Goal: Information Seeking & Learning: Learn about a topic

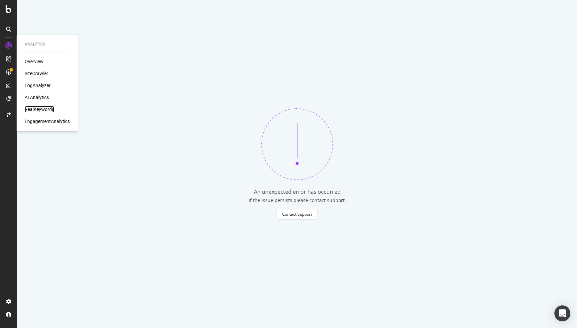
click at [40, 107] on div "RealKeywords" at bounding box center [40, 109] width 30 height 7
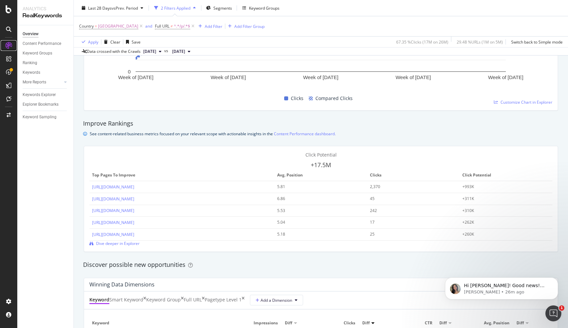
click at [9, 47] on icon at bounding box center [8, 45] width 7 height 7
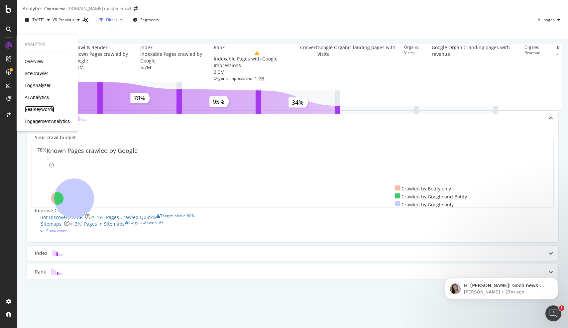
click at [38, 107] on div "RealKeywords" at bounding box center [40, 109] width 30 height 7
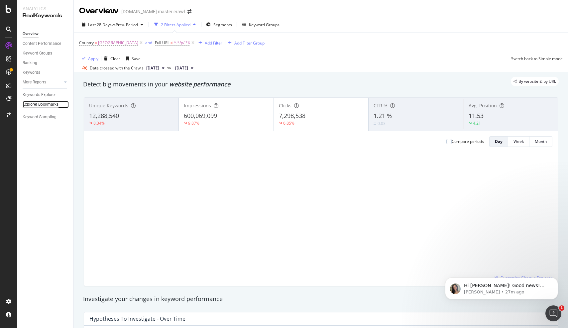
click at [33, 105] on div "Explorer Bookmarks" at bounding box center [41, 104] width 36 height 7
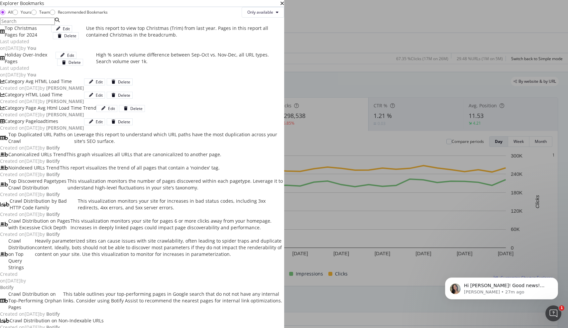
drag, startPoint x: 134, startPoint y: 101, endPoint x: 139, endPoint y: 101, distance: 5.0
click at [51, 38] on div "Top Christmas Pages for 2024" at bounding box center [28, 31] width 47 height 13
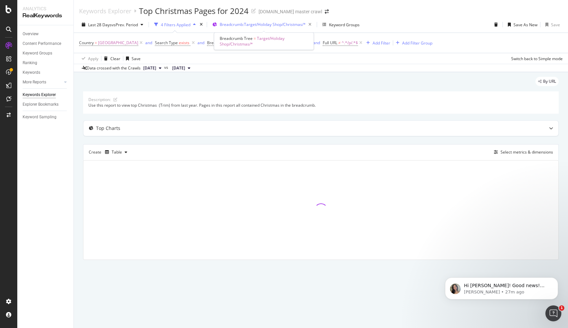
click at [295, 22] on span "Breadcrumb: Target/Holiday Shop/Christmas/*" at bounding box center [263, 25] width 86 height 6
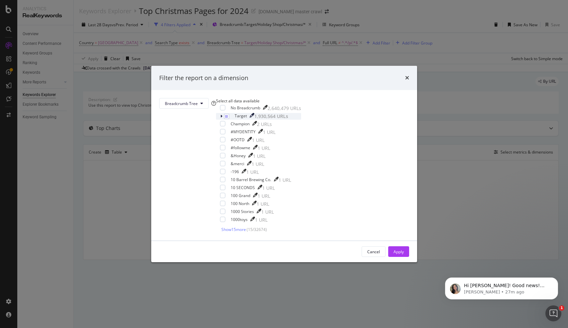
click at [222, 118] on icon "modal" at bounding box center [221, 116] width 2 height 4
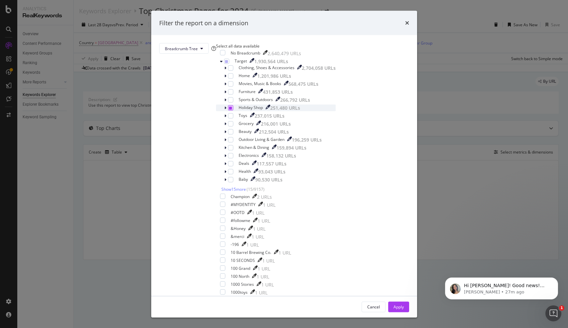
scroll to position [25, 0]
click at [226, 110] on icon "modal" at bounding box center [225, 108] width 2 height 4
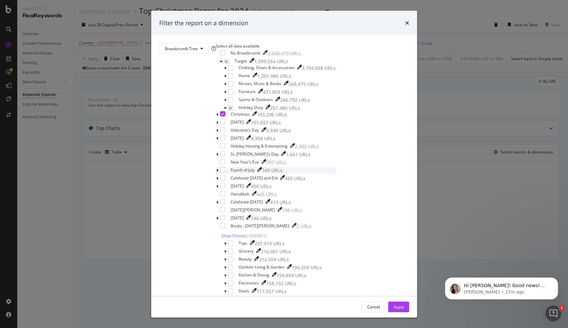
scroll to position [75, 0]
click at [225, 191] on div "modal" at bounding box center [222, 193] width 5 height 5
click at [224, 116] on icon "modal" at bounding box center [222, 113] width 3 height 3
click at [388, 302] on button "Apply" at bounding box center [398, 307] width 21 height 11
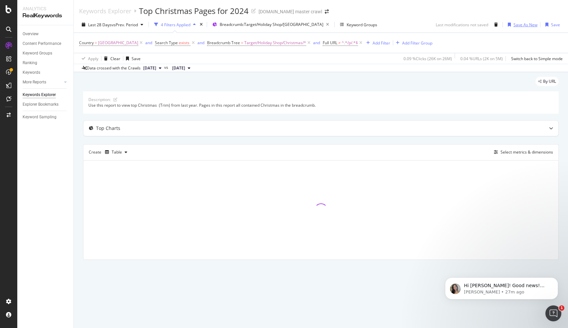
click at [521, 24] on div "Save As New" at bounding box center [526, 25] width 24 height 6
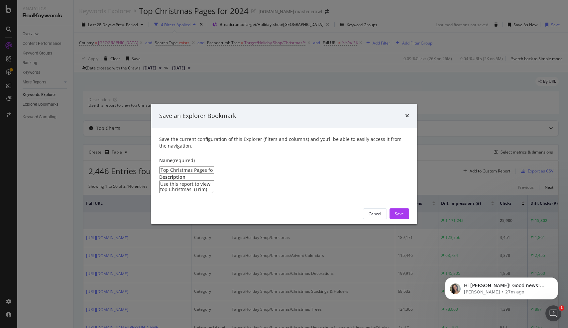
drag, startPoint x: 189, startPoint y: 141, endPoint x: 170, endPoint y: 141, distance: 19.0
click at [171, 167] on input "Top Christmas Pages for 2024 Clone" at bounding box center [186, 170] width 55 height 7
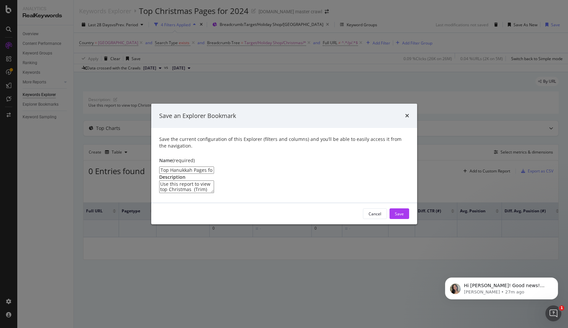
click at [214, 167] on input "Top Hanukkah Pages for 2024 Clone" at bounding box center [186, 170] width 55 height 7
type input "Top Hanukkah Pages for 2024"
click at [401, 217] on div "Save" at bounding box center [399, 214] width 9 height 6
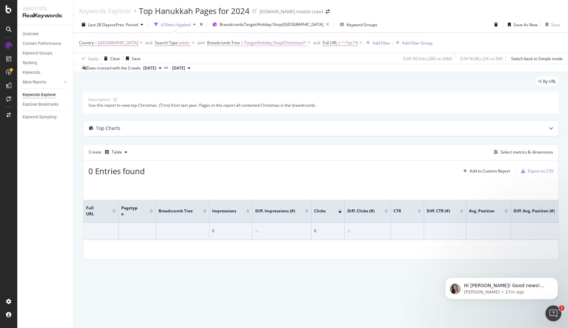
click at [290, 44] on span "Target/Holiday Shop/Christmas/*" at bounding box center [275, 42] width 62 height 9
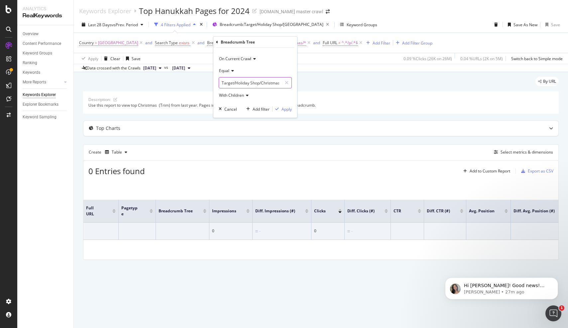
click at [264, 82] on input "Target/Holiday Shop/Christmas" at bounding box center [250, 82] width 63 height 11
drag, startPoint x: 338, startPoint y: 78, endPoint x: 332, endPoint y: 75, distance: 7.0
click at [338, 78] on div "By URL" at bounding box center [321, 84] width 476 height 15
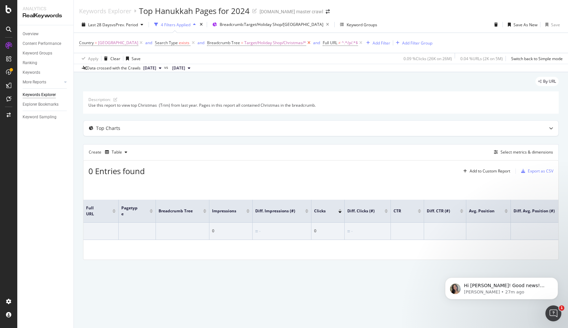
click at [312, 42] on icon at bounding box center [309, 43] width 6 height 7
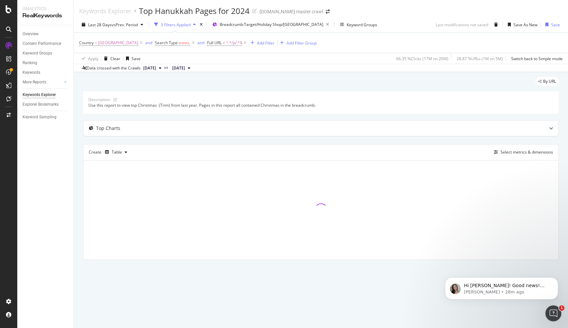
click at [146, 103] on div "Use this report to view top Christmas (Trim) from last year. Pages in this repo…" at bounding box center [320, 105] width 465 height 6
click at [115, 100] on icon at bounding box center [115, 100] width 4 height 4
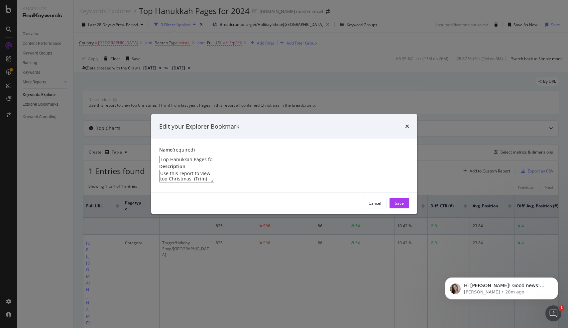
click at [214, 170] on textarea "Use this report to view top Christmas (Trim) from last year. Pages in this repo…" at bounding box center [186, 176] width 55 height 13
drag, startPoint x: 245, startPoint y: 155, endPoint x: 214, endPoint y: 155, distance: 30.9
click at [213, 170] on textarea "Use this report to view top Christmas (Trim) from last year. Pages in this repo…" at bounding box center [186, 176] width 55 height 13
type textarea "Use this report to view top Hanukkah from last year. Pages in this report all c…"
click at [400, 206] on div "Save" at bounding box center [399, 204] width 9 height 6
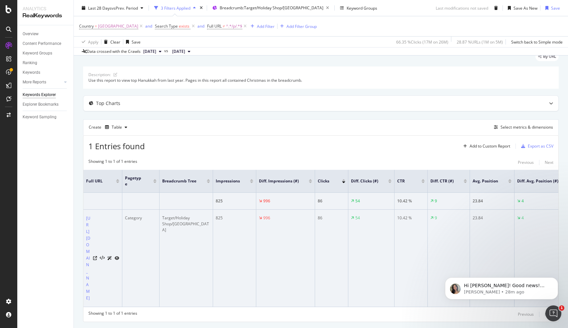
scroll to position [82, 0]
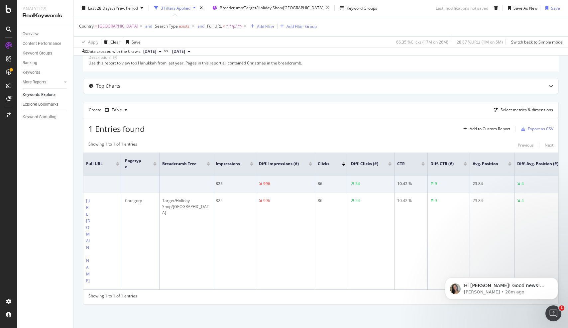
click at [4, 328] on icon "close toast" at bounding box center [2, 332] width 4 height 9
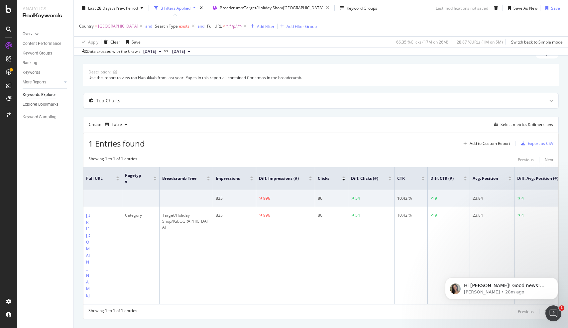
scroll to position [0, 0]
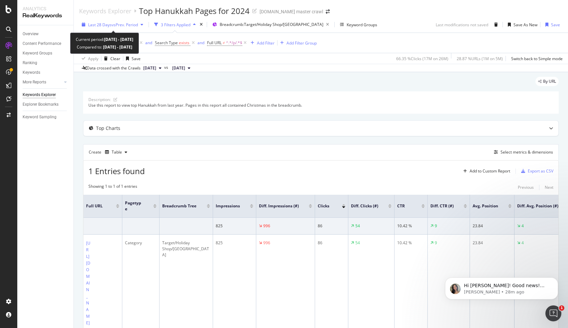
click at [98, 23] on span "Last 28 Days" at bounding box center [100, 25] width 24 height 6
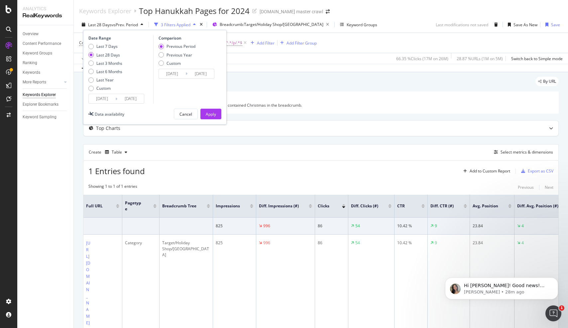
click at [107, 104] on div "Date Range Last 7 Days Last 28 Days Last 3 Months Last 6 Months Last Year Custo…" at bounding box center [155, 77] width 144 height 95
click at [107, 100] on input "[DATE]" at bounding box center [102, 98] width 27 height 9
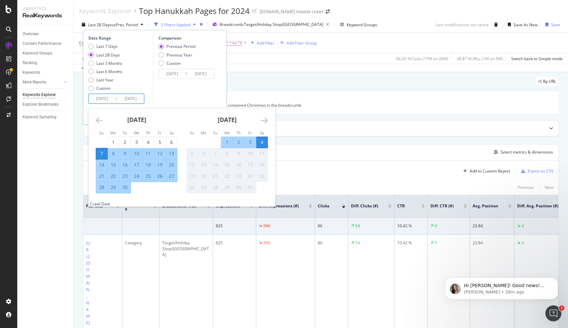
click at [98, 119] on icon "Move backward to switch to the previous month." at bounding box center [99, 120] width 7 height 8
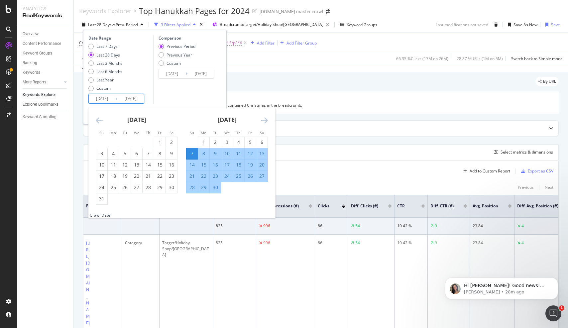
click at [98, 119] on icon "Move backward to switch to the previous month." at bounding box center [99, 120] width 7 height 8
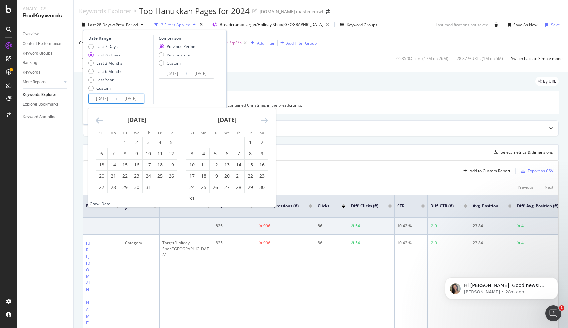
click at [98, 119] on icon "Move backward to switch to the previous month." at bounding box center [99, 120] width 7 height 8
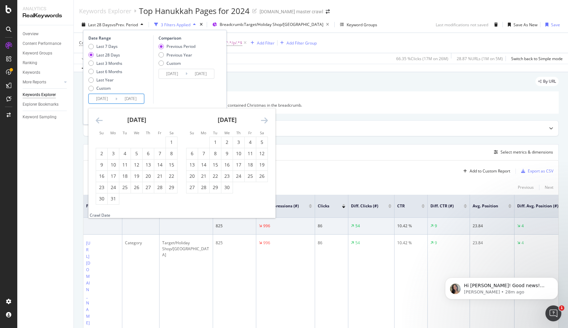
click at [98, 119] on icon "Move backward to switch to the previous month." at bounding box center [99, 120] width 7 height 8
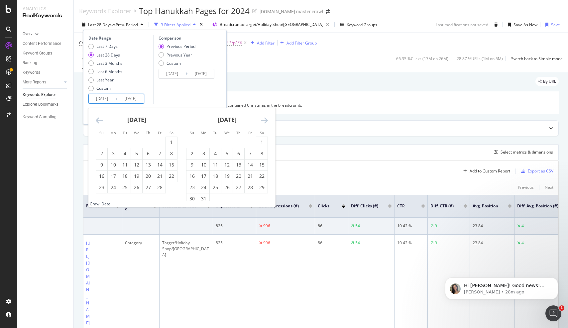
click at [98, 119] on icon "Move backward to switch to the previous month." at bounding box center [99, 120] width 7 height 8
click at [126, 145] on div "1" at bounding box center [124, 142] width 11 height 7
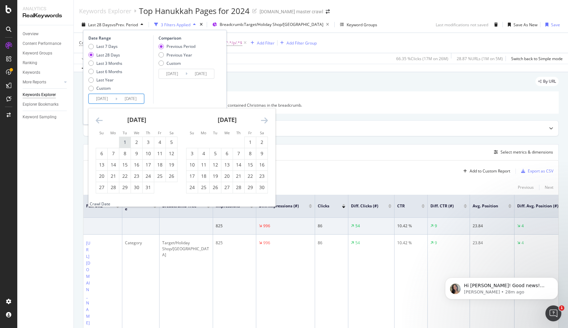
type input "[DATE]"
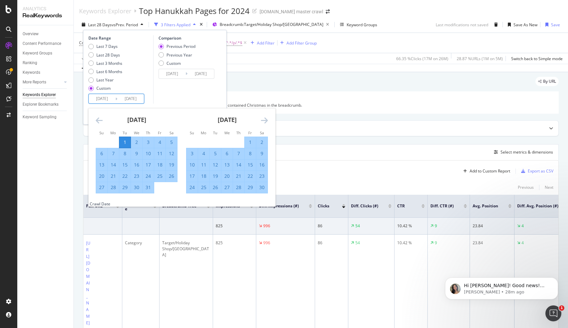
click at [263, 120] on icon "Move forward to switch to the next month." at bounding box center [264, 120] width 7 height 8
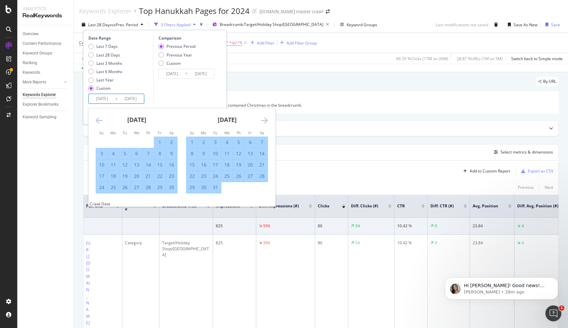
click at [218, 188] on div "31" at bounding box center [215, 187] width 11 height 7
type input "[DATE]"
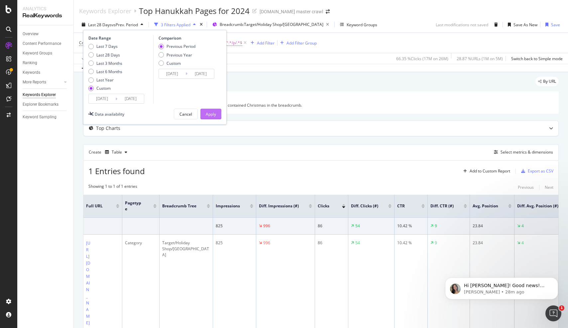
click at [216, 117] on div "Apply" at bounding box center [211, 114] width 10 height 10
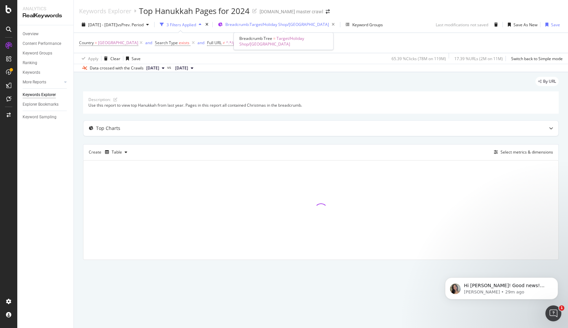
click at [273, 23] on span "Breadcrumb: Target/Holiday Shop/[GEOGRAPHIC_DATA]" at bounding box center [277, 25] width 104 height 6
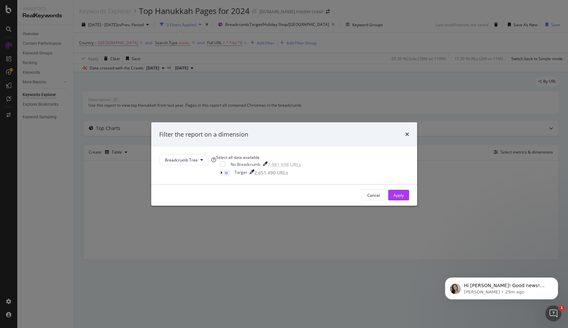
drag, startPoint x: 347, startPoint y: 124, endPoint x: 346, endPoint y: 114, distance: 10.0
click at [405, 132] on icon "times" at bounding box center [407, 134] width 4 height 5
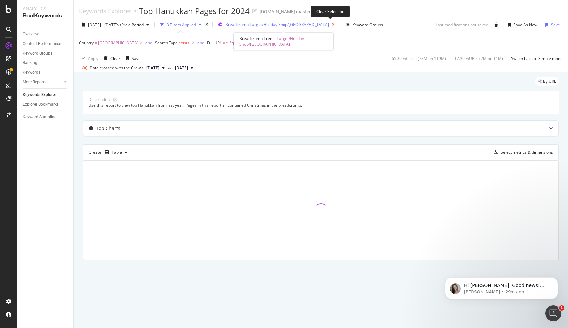
click at [329, 25] on icon "button" at bounding box center [333, 24] width 8 height 9
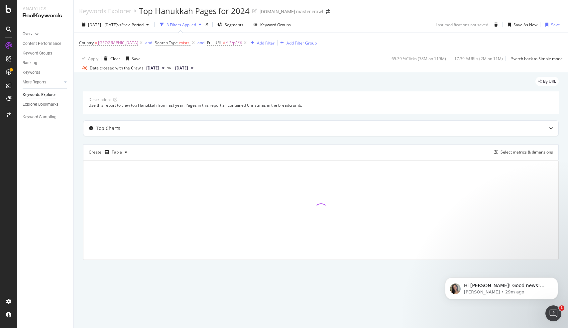
click at [270, 43] on div "Add Filter" at bounding box center [266, 43] width 18 height 6
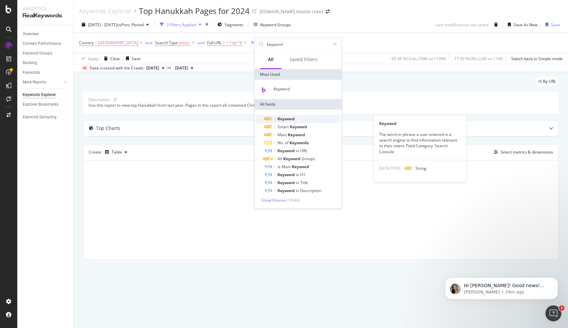
type input "keyword"
click at [304, 119] on div "Keyword" at bounding box center [302, 119] width 76 height 8
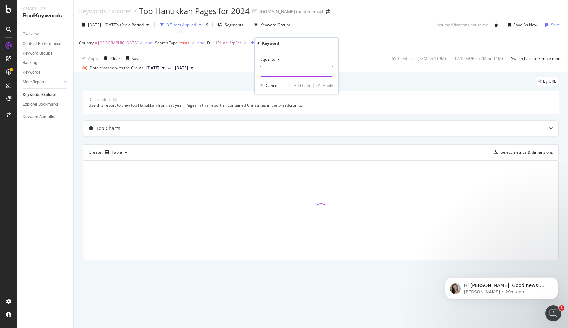
click at [284, 69] on input "text" at bounding box center [296, 71] width 72 height 11
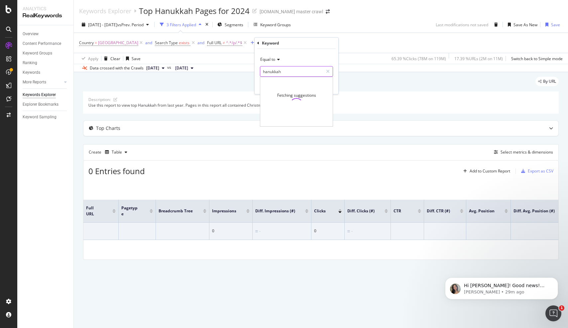
type input "hanukkah"
click at [269, 59] on span "Equal to" at bounding box center [267, 60] width 15 height 6
click at [277, 123] on span "Contains" at bounding box center [271, 125] width 16 height 6
click at [289, 69] on input "text" at bounding box center [296, 71] width 72 height 11
type input "j"
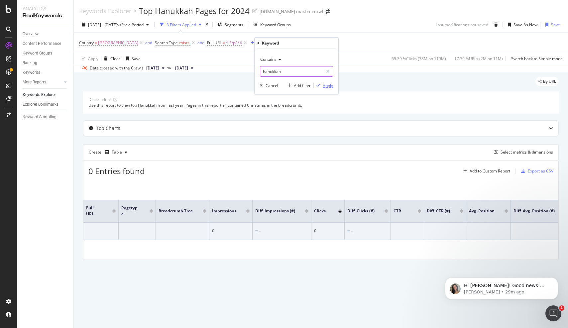
type input "hanukkah"
click at [331, 87] on div "Apply" at bounding box center [328, 86] width 10 height 6
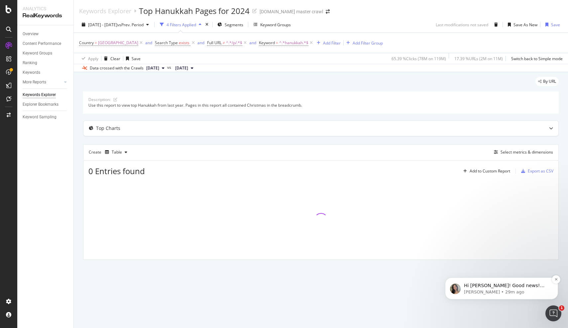
click at [511, 287] on span "Hi [PERSON_NAME]! Good news! The product team reported back that this is a bug …" at bounding box center [504, 302] width 80 height 38
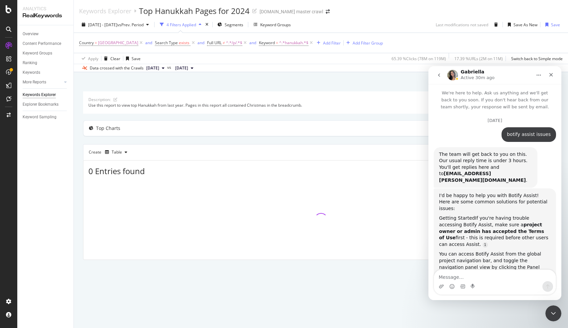
drag, startPoint x: 405, startPoint y: 142, endPoint x: 5, endPoint y: 89, distance: 402.9
click at [405, 142] on div "Description: Use this report to view top Hanukkah from last year. Pages in this…" at bounding box center [321, 175] width 476 height 168
click at [552, 75] on icon "Close" at bounding box center [552, 75] width 4 height 4
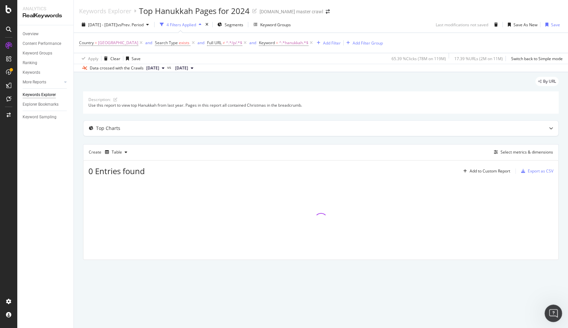
drag, startPoint x: 550, startPoint y: 310, endPoint x: 1095, endPoint y: 602, distance: 618.1
click at [550, 309] on icon "Open Intercom Messenger" at bounding box center [552, 312] width 11 height 11
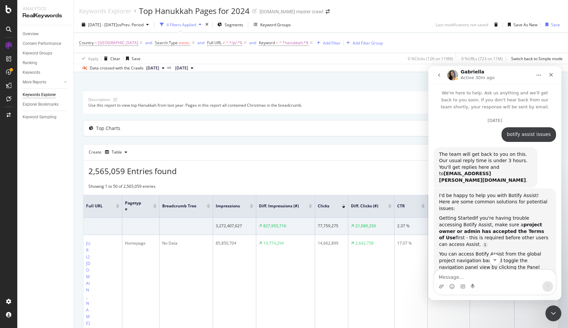
scroll to position [1144, 0]
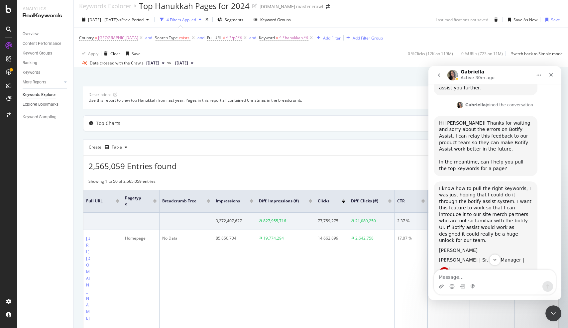
click at [555, 73] on div "Close" at bounding box center [551, 75] width 12 height 12
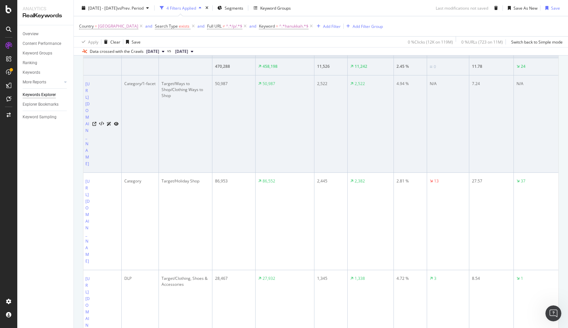
scroll to position [160, 0]
drag, startPoint x: 166, startPoint y: 84, endPoint x: 185, endPoint y: 96, distance: 22.9
click at [185, 96] on div "Target/Ways to Shop/Clothing Ways to Shop" at bounding box center [186, 89] width 48 height 18
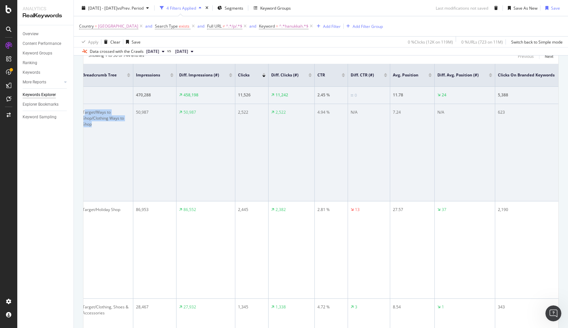
scroll to position [0, 87]
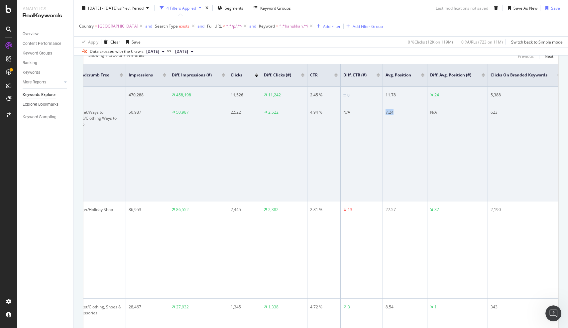
drag, startPoint x: 396, startPoint y: 112, endPoint x: 384, endPoint y: 112, distance: 12.0
click at [384, 112] on tr "[URL][DOMAIN_NAME] Category/1-facet Target/Ways to Shop/Clothing Ways to Shop 5…" at bounding box center [419, 152] width 847 height 97
click at [396, 112] on div "7.24" at bounding box center [405, 112] width 39 height 6
click at [386, 112] on td "7.24" at bounding box center [405, 152] width 45 height 97
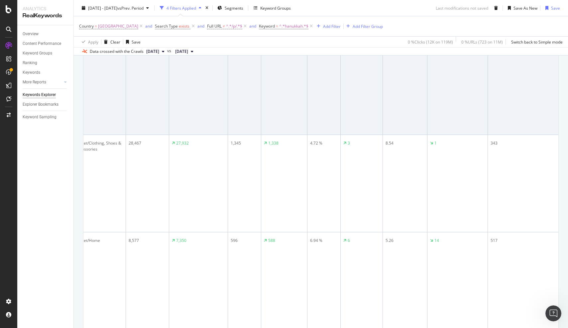
scroll to position [325, 0]
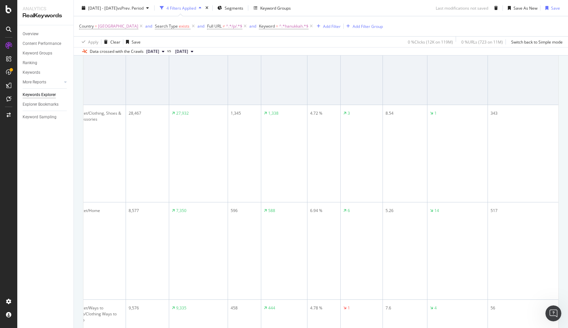
drag, startPoint x: 399, startPoint y: 121, endPoint x: 384, endPoint y: 121, distance: 14.3
click at [384, 105] on td "27.57" at bounding box center [405, 56] width 45 height 97
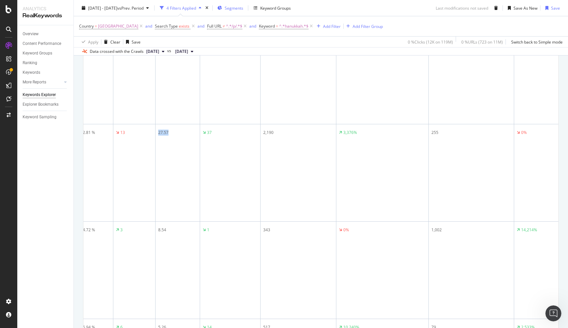
scroll to position [219, 0]
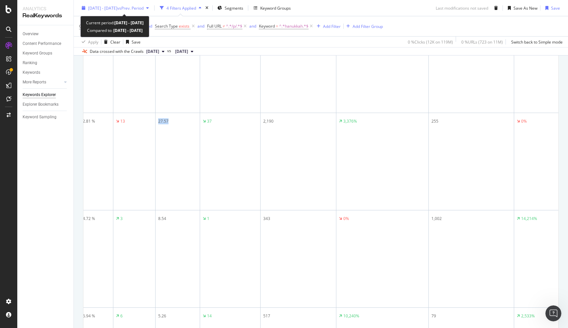
click at [106, 6] on span "[DATE] - [DATE]" at bounding box center [102, 8] width 29 height 6
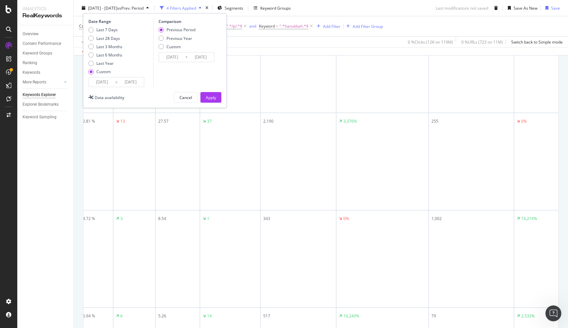
click at [101, 81] on input "[DATE]" at bounding box center [102, 81] width 27 height 9
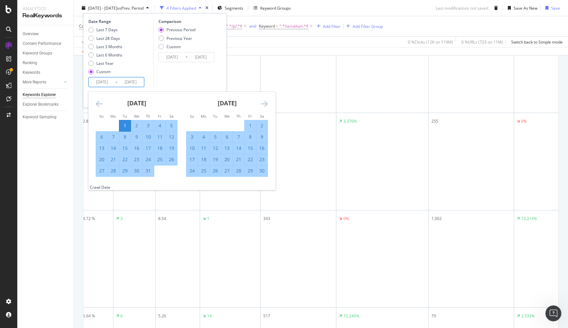
drag, startPoint x: 251, startPoint y: 125, endPoint x: 255, endPoint y: 116, distance: 10.0
click at [251, 125] on div "1" at bounding box center [250, 125] width 11 height 7
type input "[DATE]"
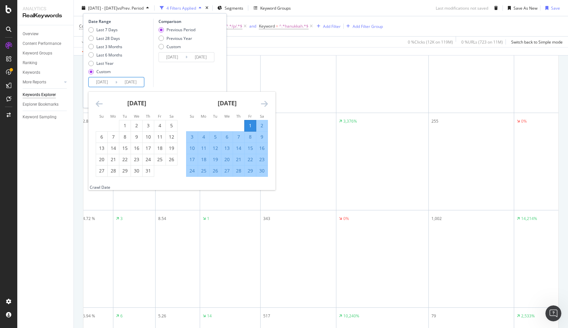
click at [267, 104] on icon "Move forward to switch to the next month." at bounding box center [264, 104] width 7 height 8
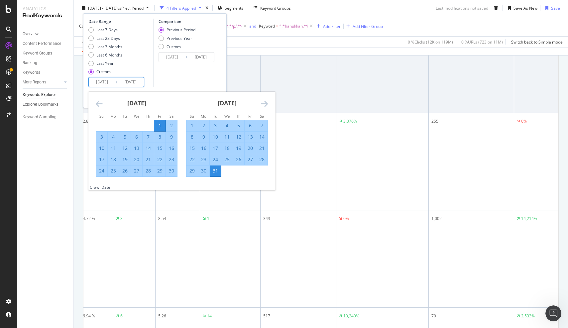
click at [216, 171] on div "31" at bounding box center [215, 171] width 11 height 7
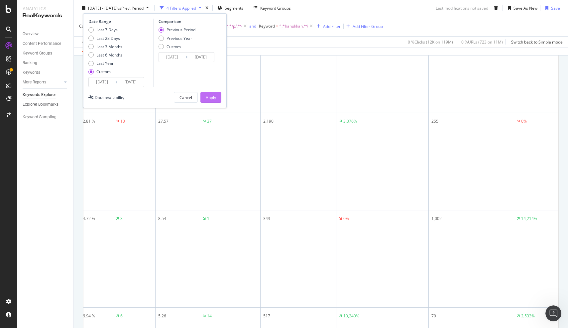
click at [212, 97] on div "Apply" at bounding box center [211, 97] width 10 height 6
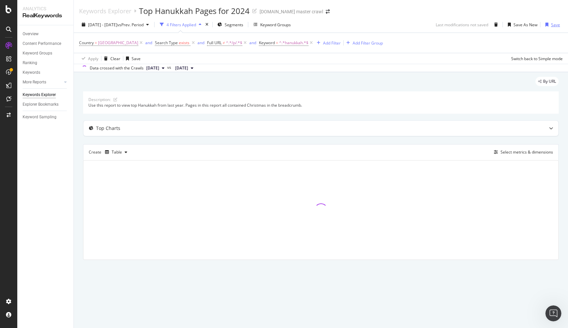
click at [555, 23] on div "Save" at bounding box center [555, 25] width 9 height 6
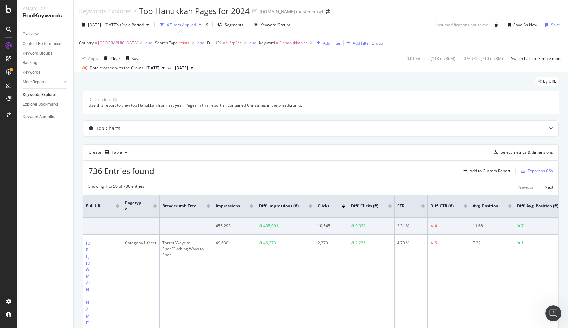
click at [536, 172] on div "Export as CSV" at bounding box center [541, 171] width 26 height 6
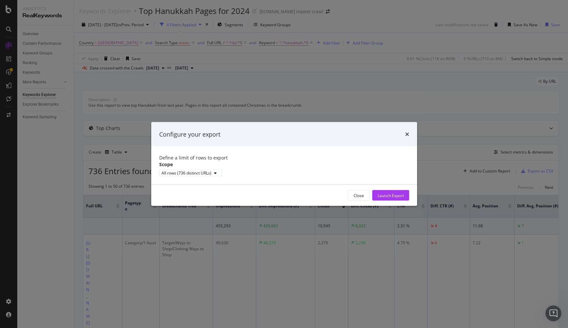
click at [398, 198] on div "Launch Export" at bounding box center [391, 196] width 26 height 6
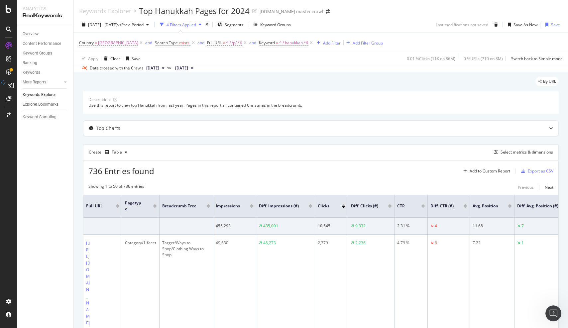
drag, startPoint x: 9, startPoint y: 86, endPoint x: 140, endPoint y: 1, distance: 156.1
click at [0, 0] on div at bounding box center [8, 164] width 17 height 328
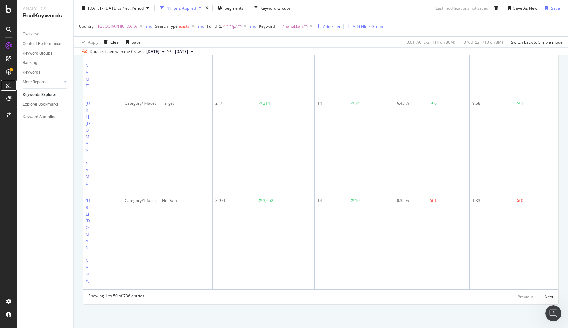
scroll to position [5318, 0]
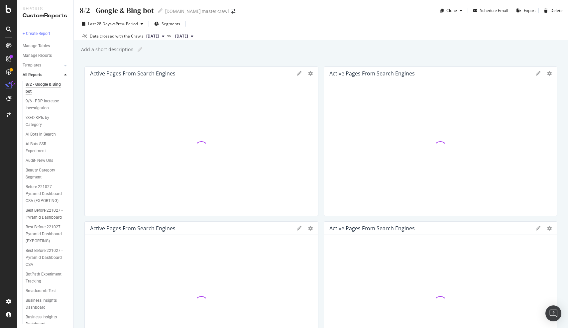
drag, startPoint x: 39, startPoint y: 114, endPoint x: 315, endPoint y: 6, distance: 295.6
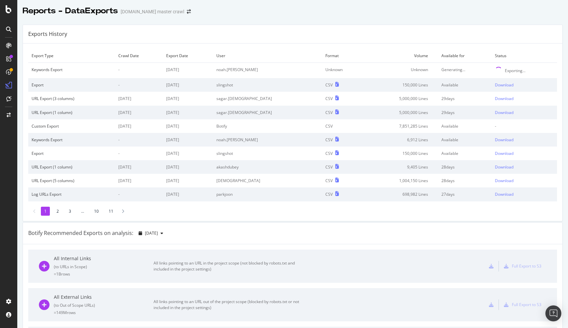
scroll to position [0, 0]
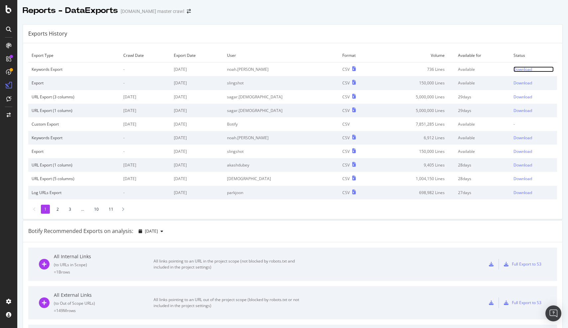
drag, startPoint x: 520, startPoint y: 69, endPoint x: 524, endPoint y: 70, distance: 4.0
click at [519, 69] on div "Download" at bounding box center [523, 70] width 19 height 6
